Goal: Task Accomplishment & Management: Manage account settings

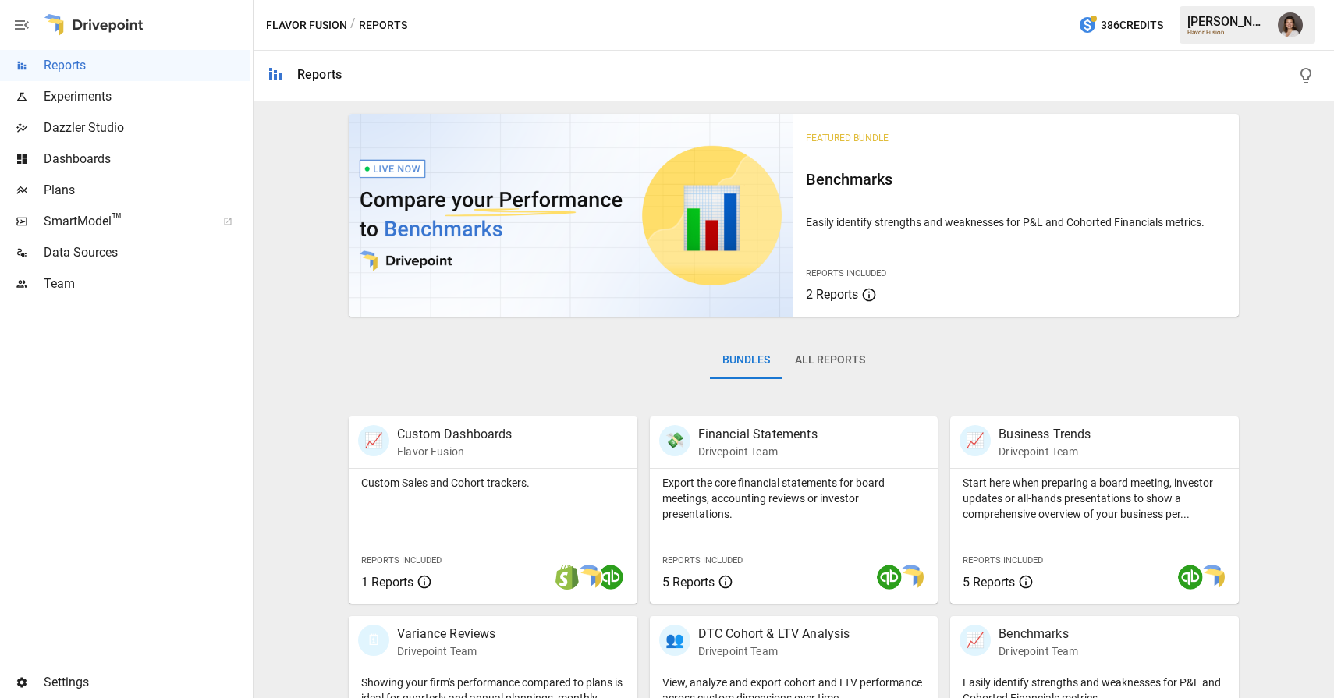
click at [103, 281] on span "Team" at bounding box center [147, 284] width 206 height 19
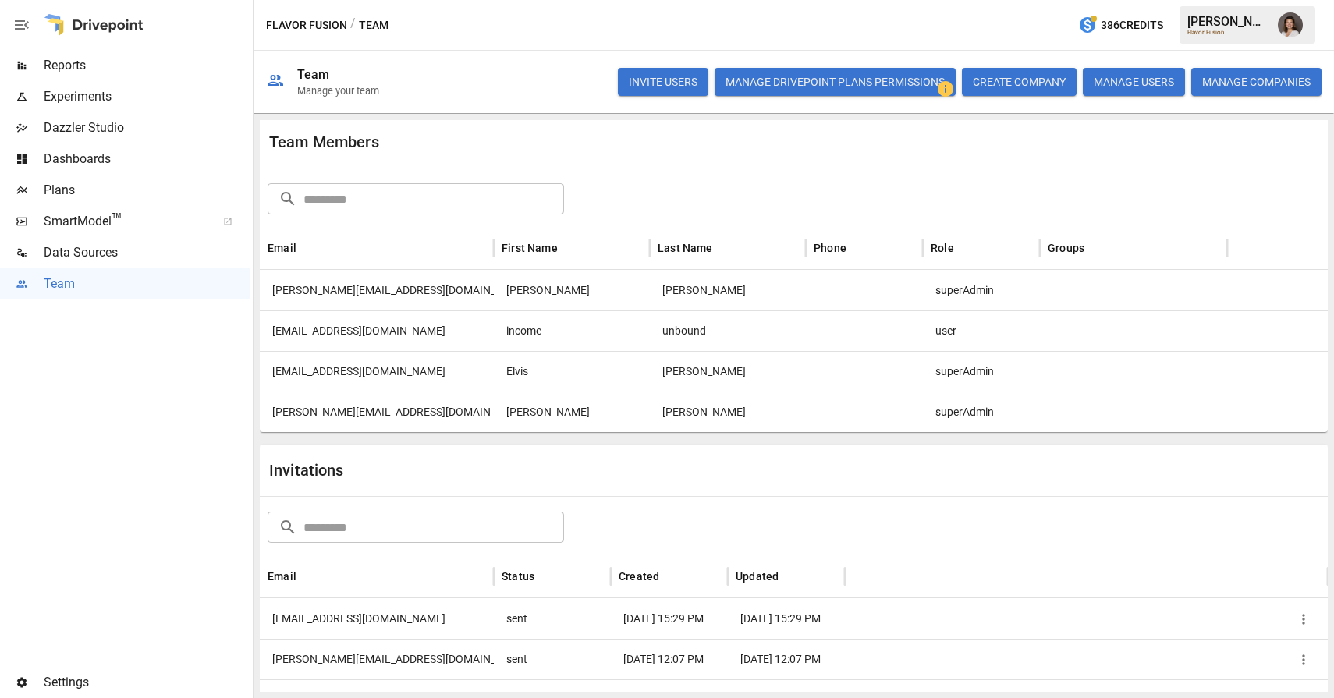
scroll to position [31, 0]
click at [845, 361] on div at bounding box center [864, 369] width 117 height 41
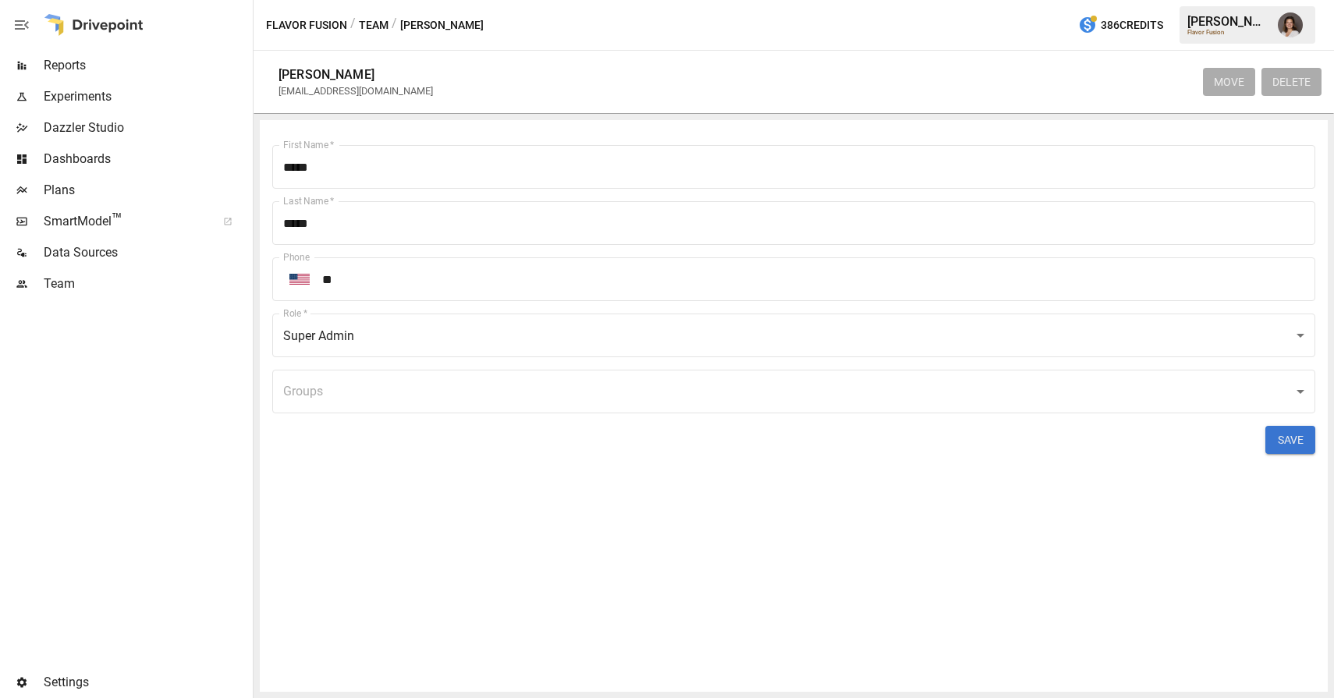
click at [374, 29] on button "Team" at bounding box center [374, 26] width 30 height 20
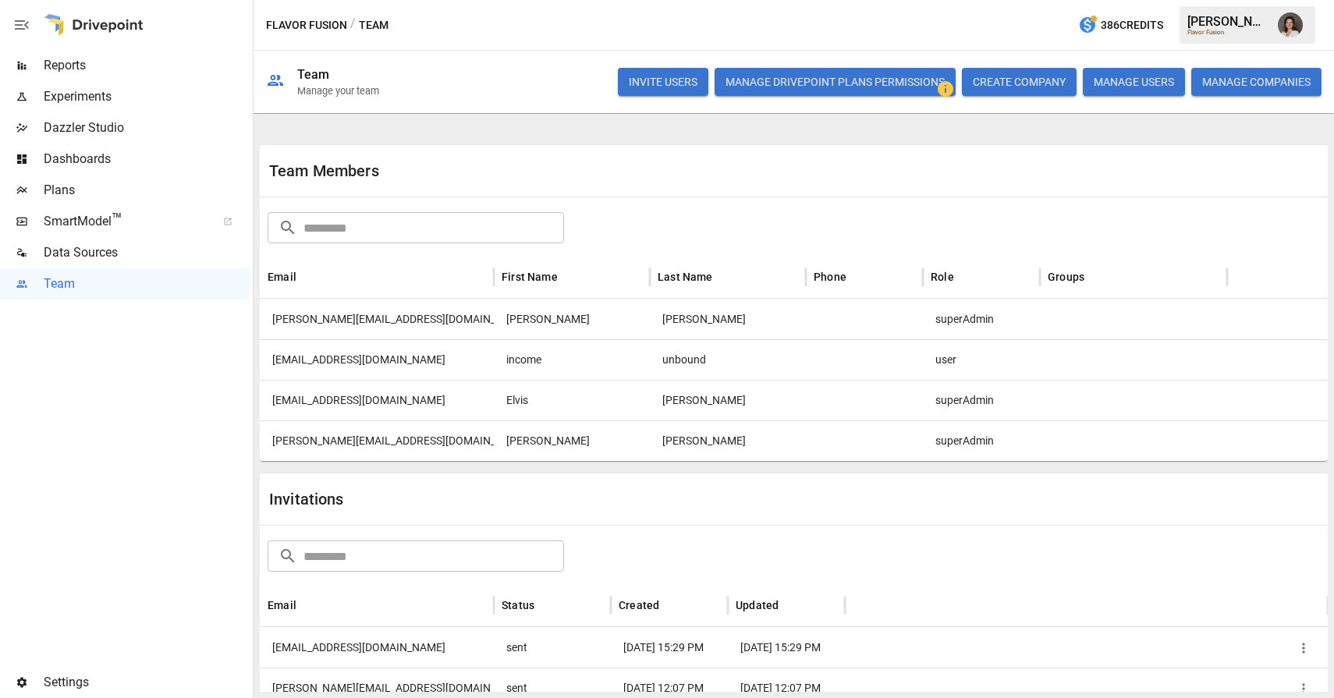
scroll to position [82, 0]
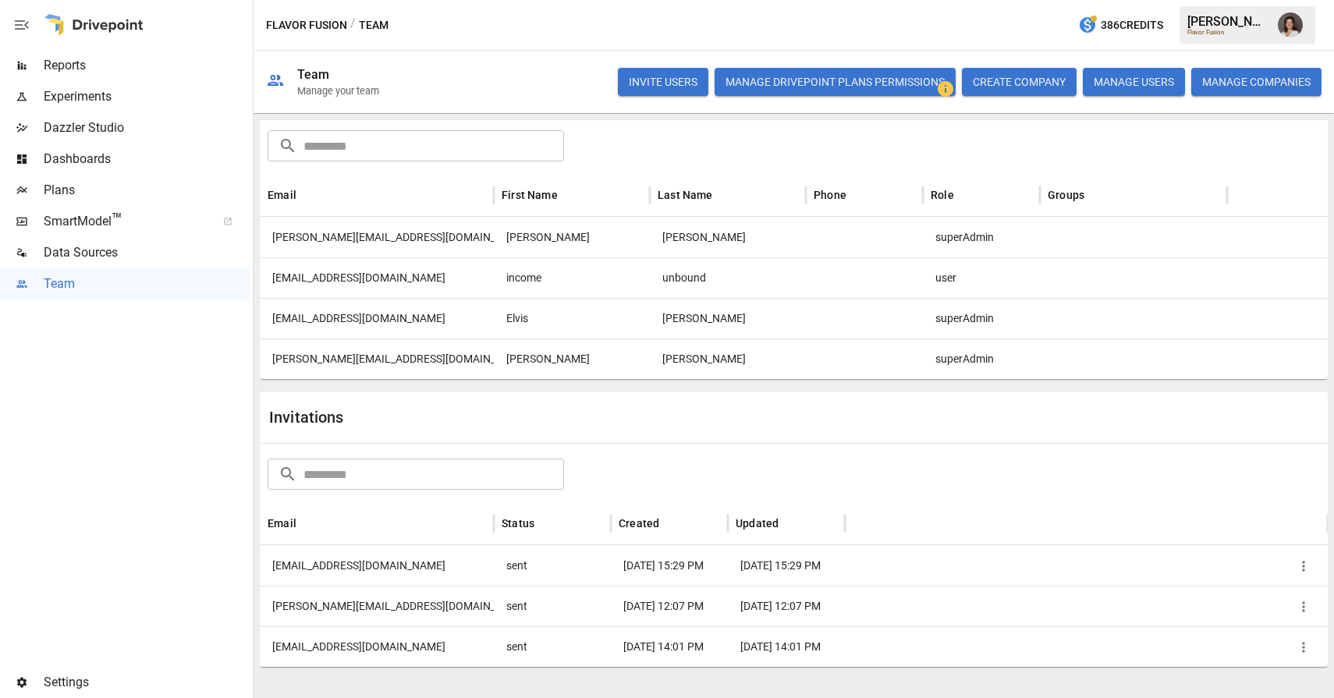
click at [648, 76] on button "INVITE USERS" at bounding box center [663, 82] width 90 height 28
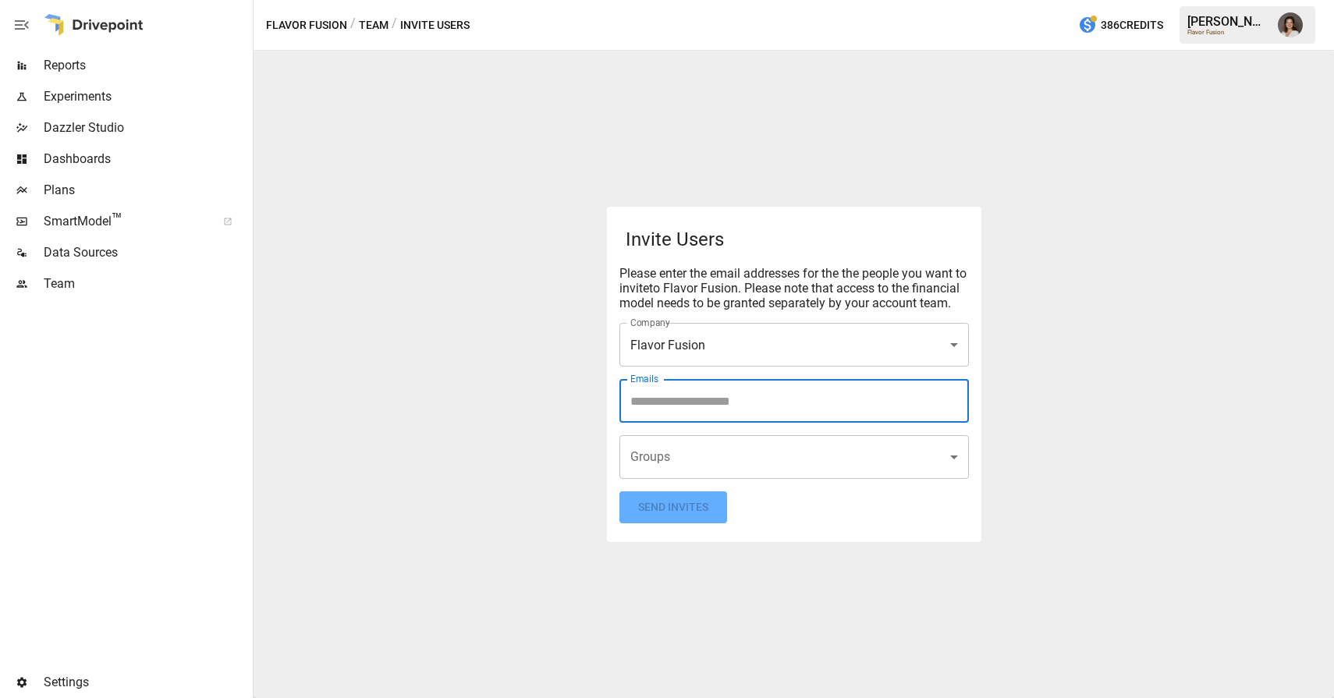
click at [683, 414] on input "Emails" at bounding box center [793, 401] width 335 height 30
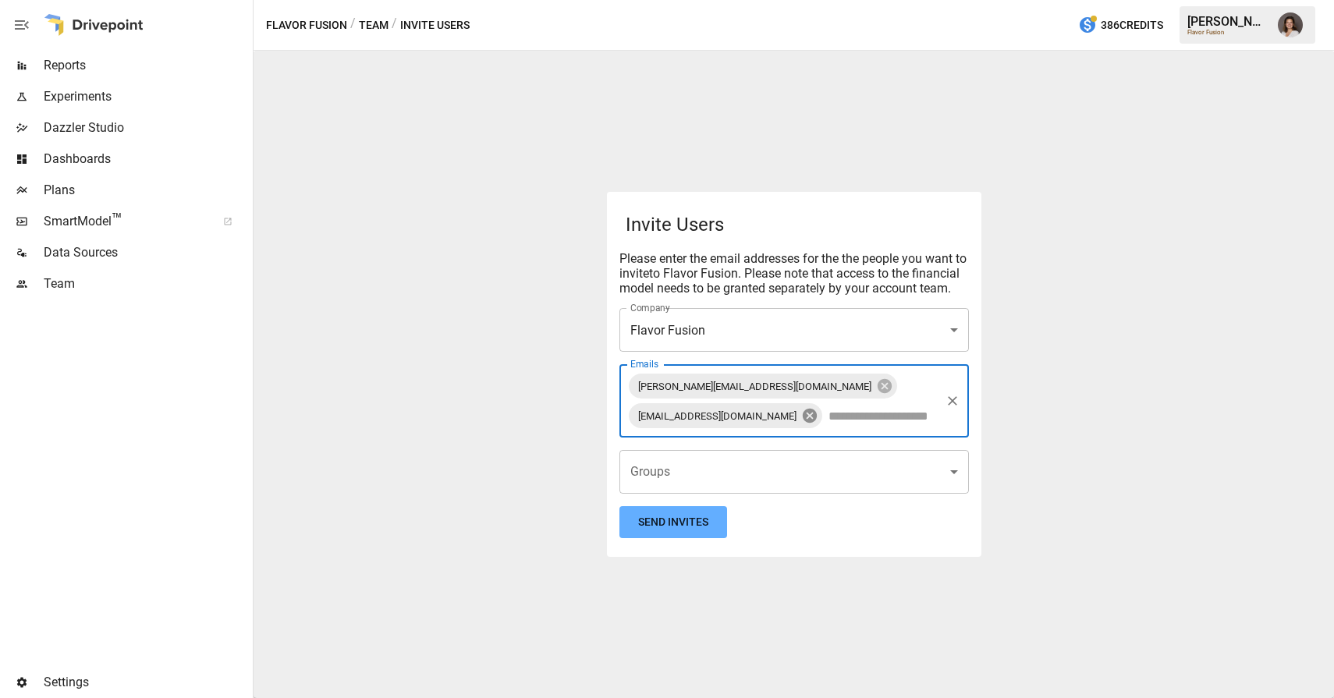
click at [816, 411] on icon at bounding box center [809, 416] width 14 height 14
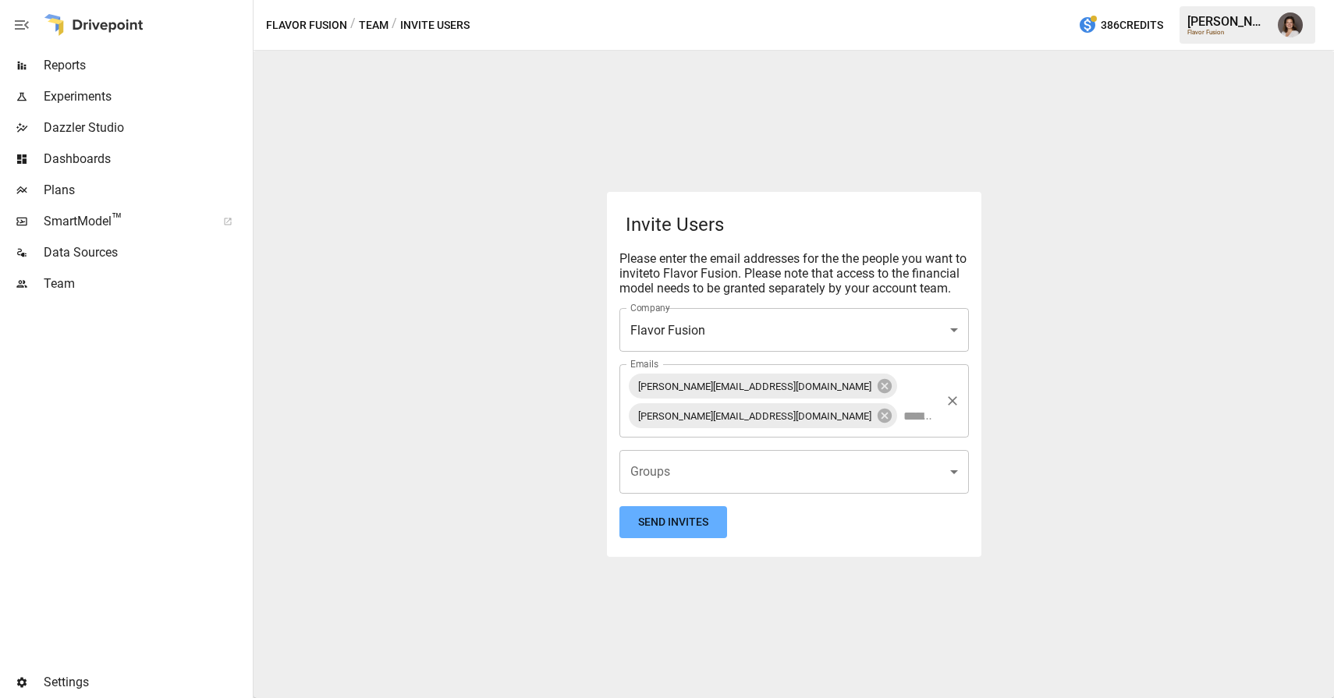
drag, startPoint x: 1212, startPoint y: 406, endPoint x: 1189, endPoint y: 409, distance: 23.6
click at [1211, 406] on div "**********" at bounding box center [794, 374] width 1080 height 647
click at [671, 511] on button "Send Invites" at bounding box center [673, 522] width 108 height 32
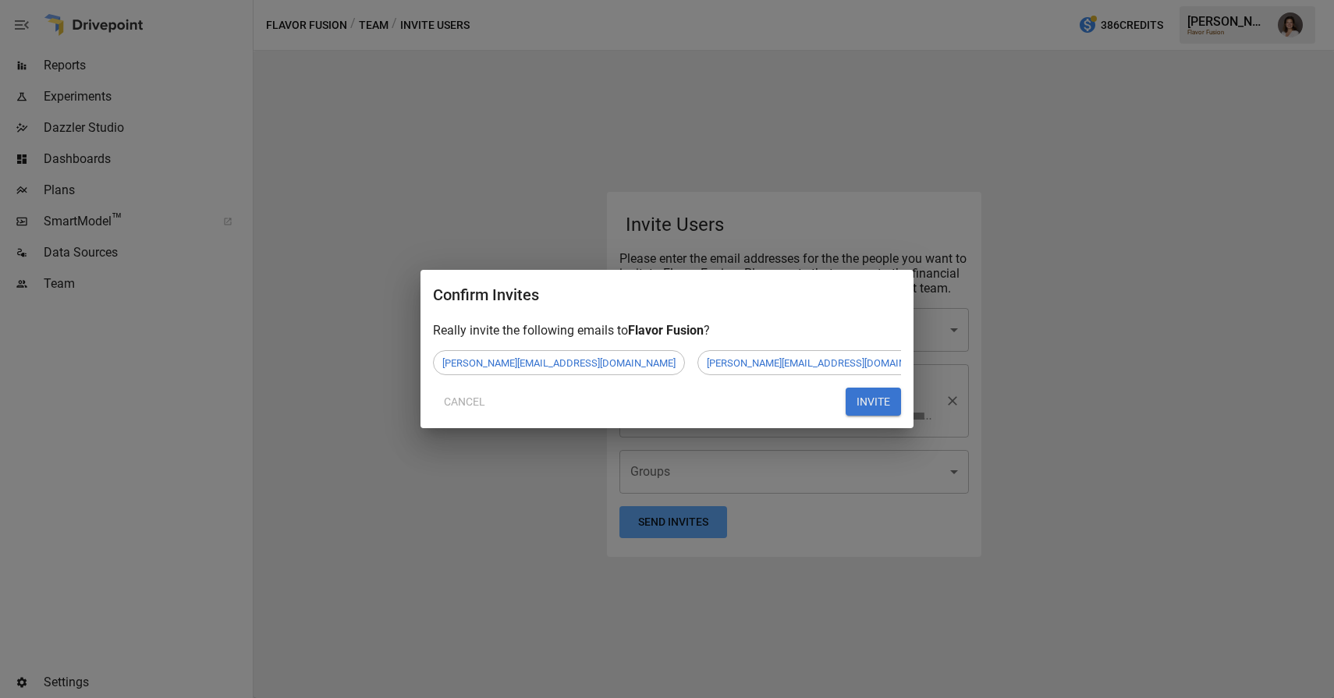
click at [885, 395] on button "INVITE" at bounding box center [873, 402] width 55 height 28
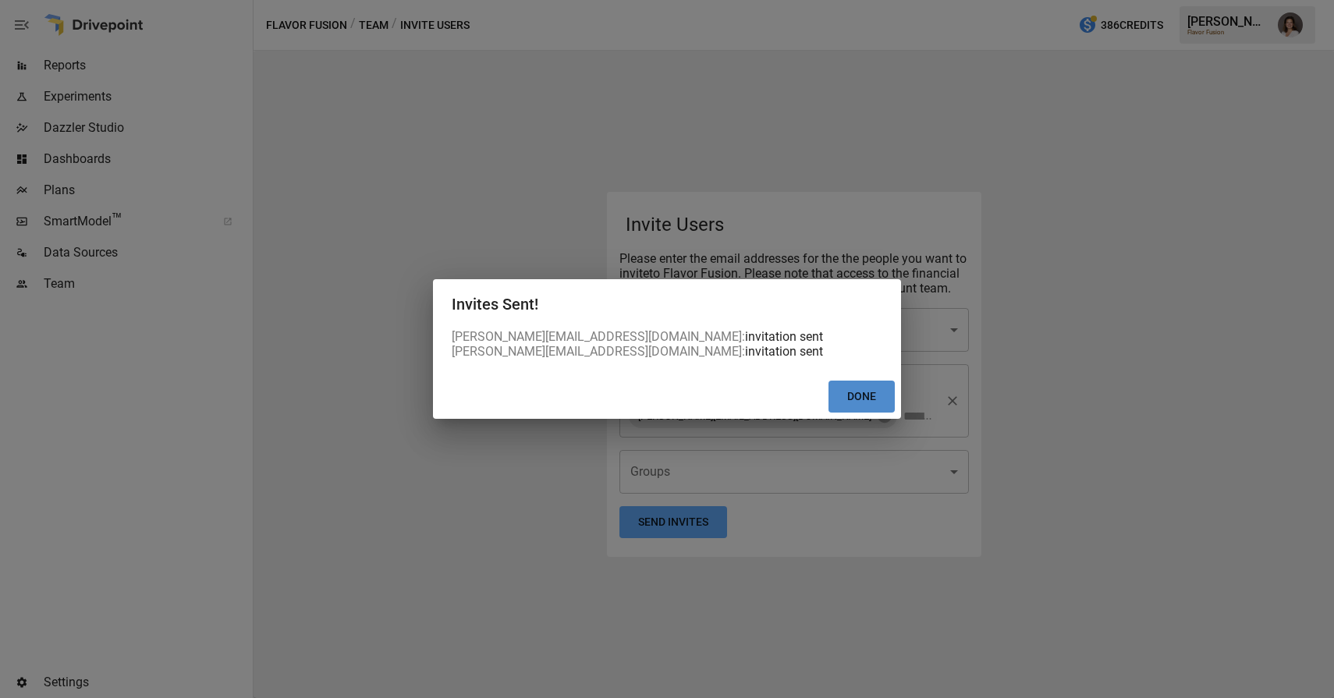
click at [873, 400] on button "Done" at bounding box center [861, 397] width 66 height 32
